Goal: Task Accomplishment & Management: Manage account settings

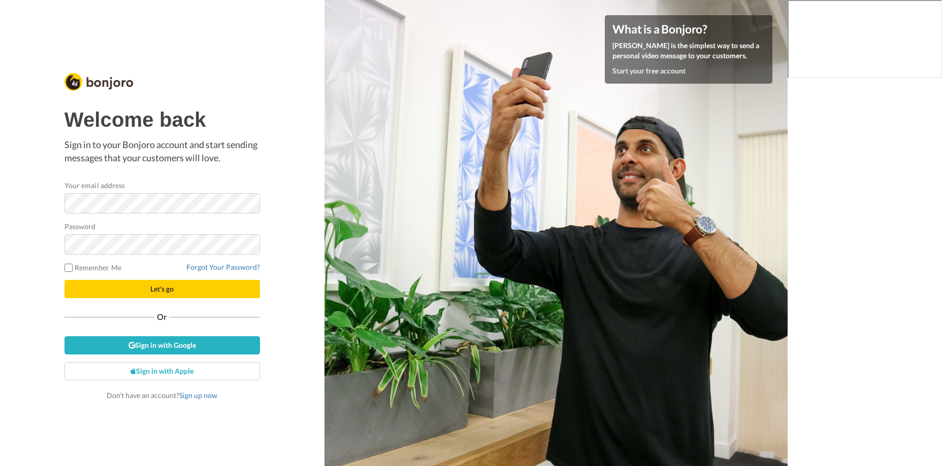
click at [167, 289] on span "Let's go" at bounding box center [161, 289] width 23 height 9
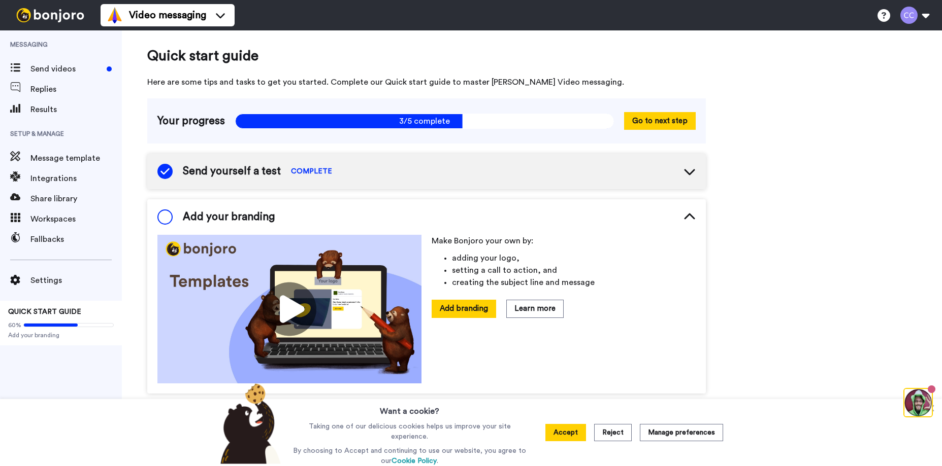
scroll to position [16, 0]
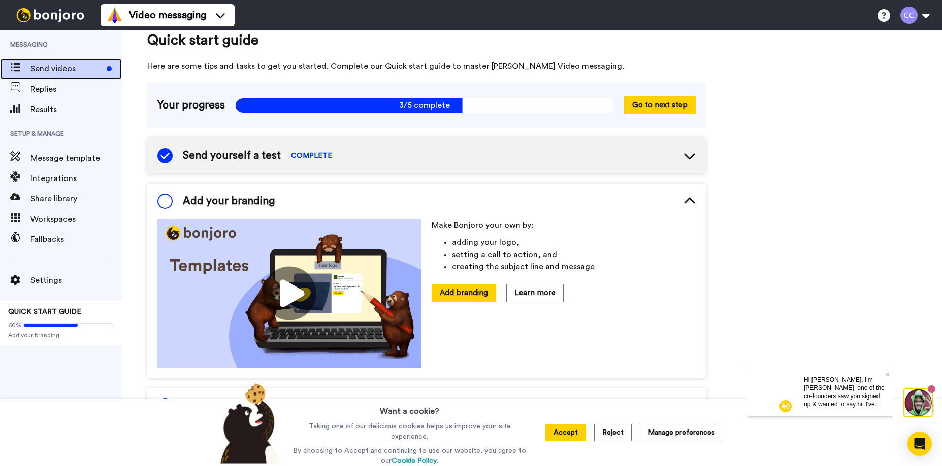
click at [37, 68] on span "Send videos" at bounding box center [66, 69] width 72 height 12
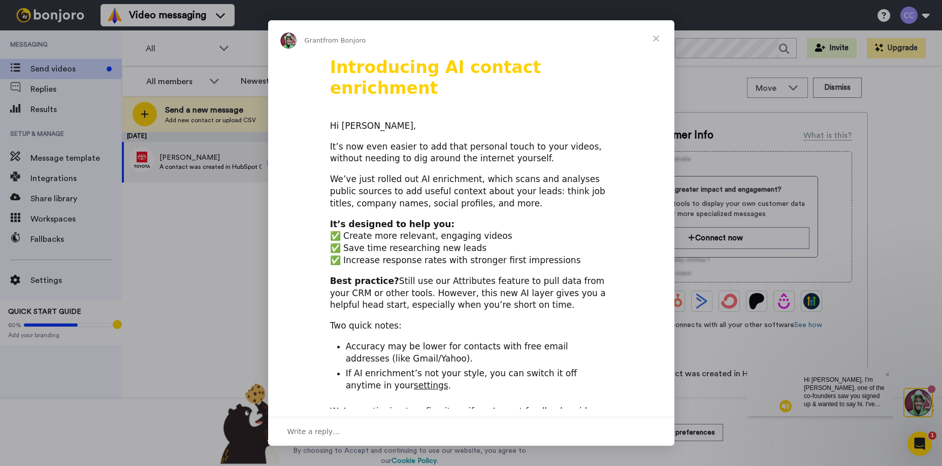
click at [655, 37] on span "Close" at bounding box center [655, 38] width 37 height 37
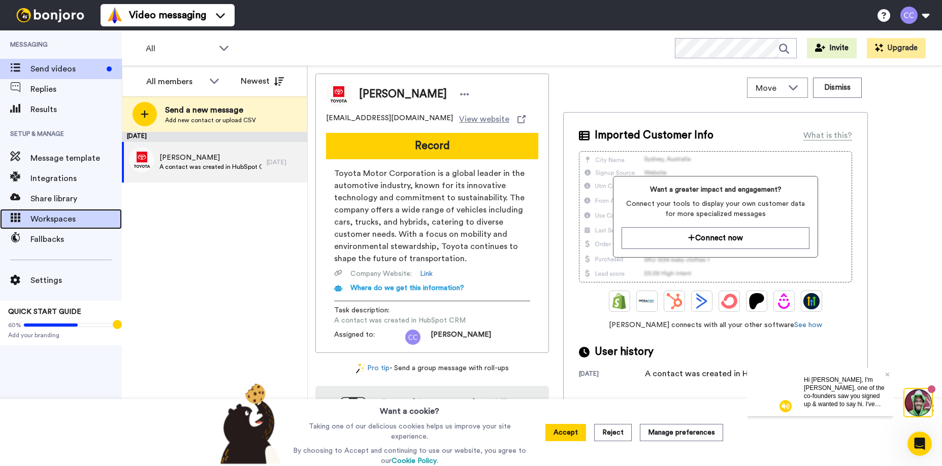
click at [39, 219] on span "Workspaces" at bounding box center [75, 219] width 91 height 12
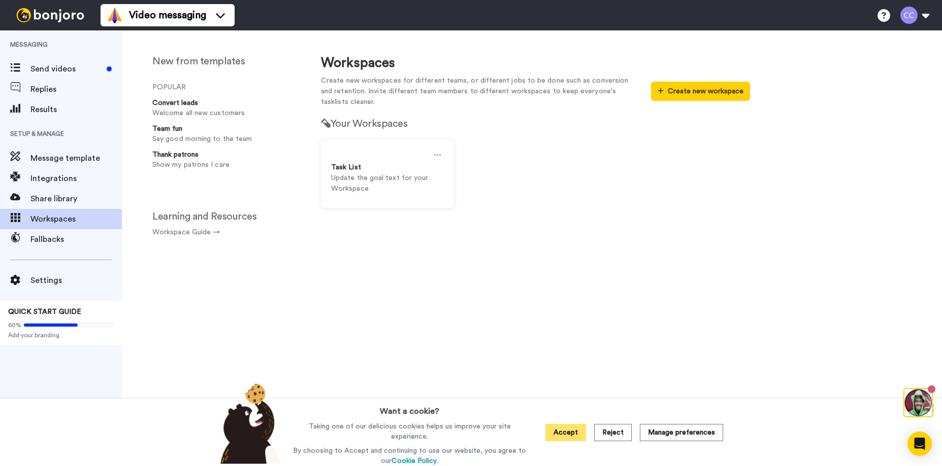
click at [567, 429] on button "Accept" at bounding box center [565, 432] width 41 height 17
